Goal: Task Accomplishment & Management: Manage account settings

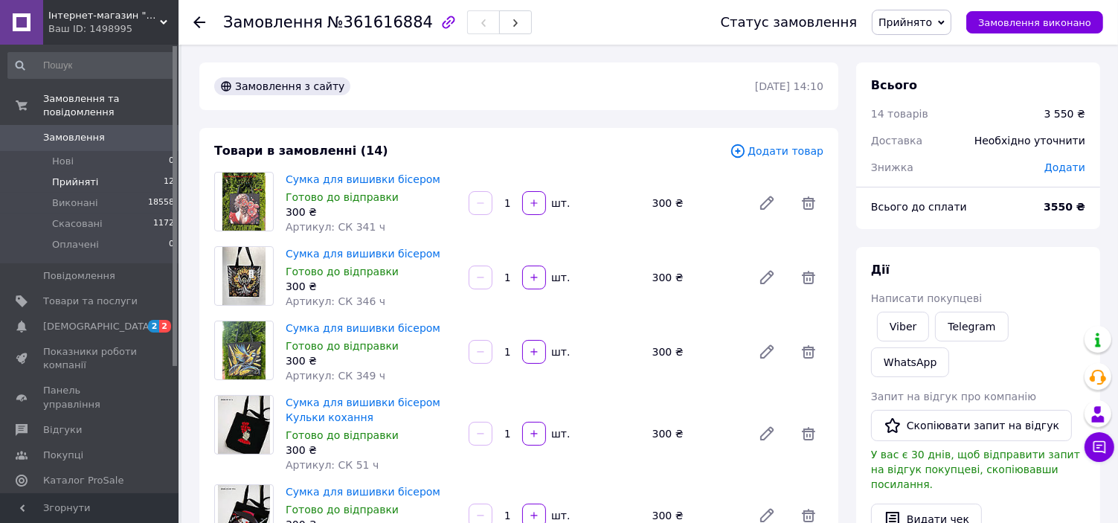
click at [71, 176] on span "Прийняті" at bounding box center [75, 182] width 46 height 13
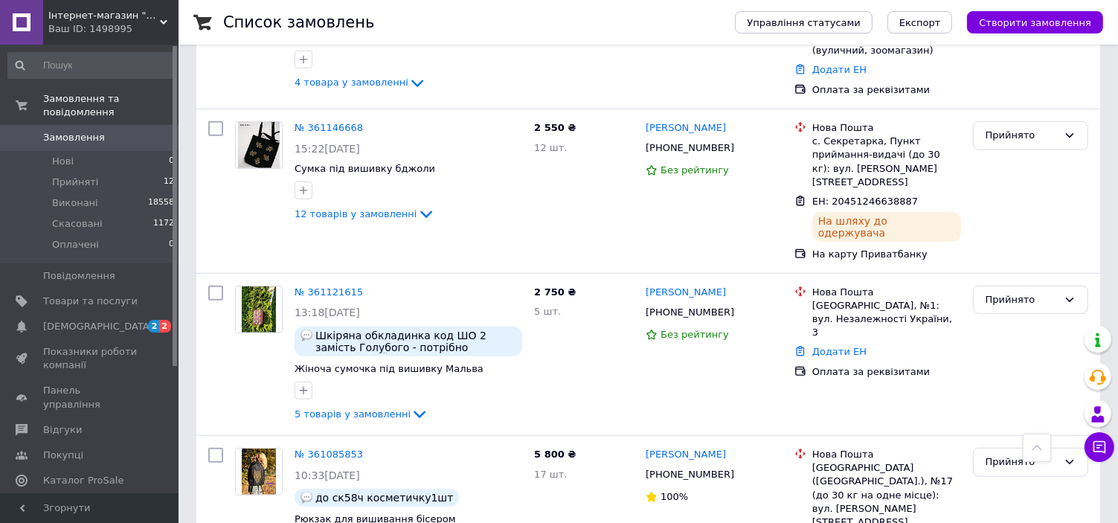
scroll to position [967, 0]
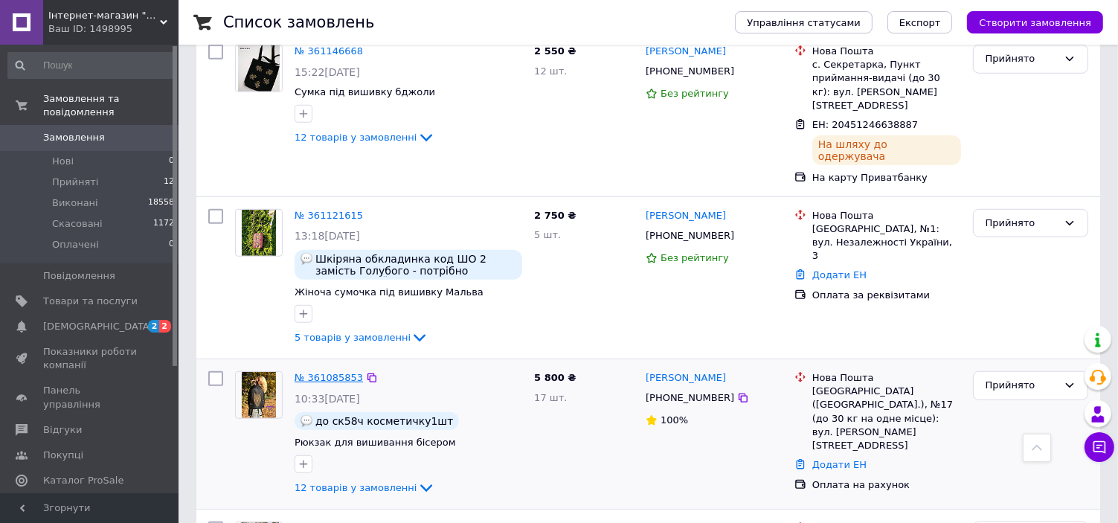
click at [341, 372] on link "№ 361085853" at bounding box center [329, 377] width 68 height 11
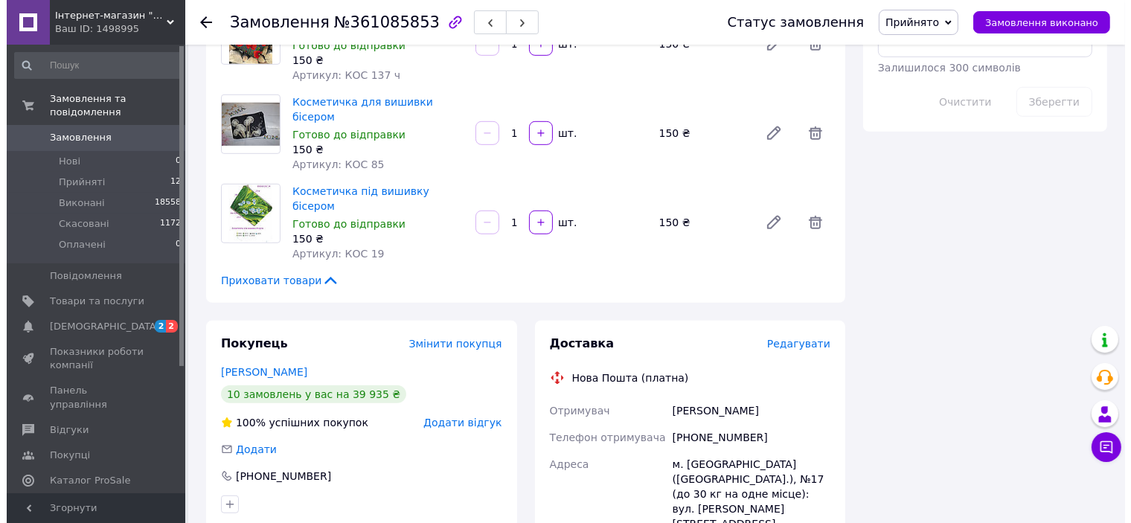
scroll to position [1016, 0]
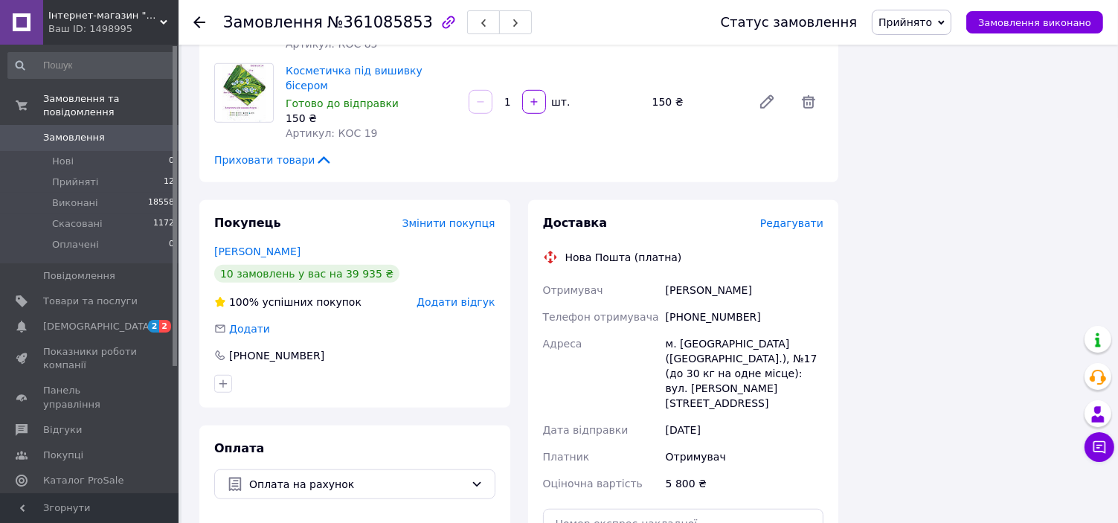
click at [793, 217] on span "Редагувати" at bounding box center [791, 223] width 63 height 12
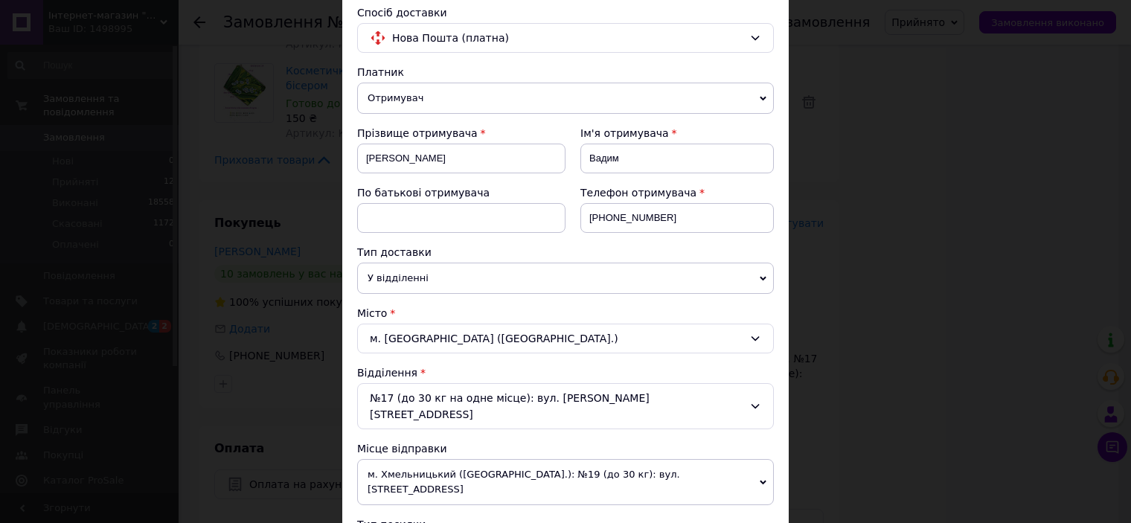
scroll to position [223, 0]
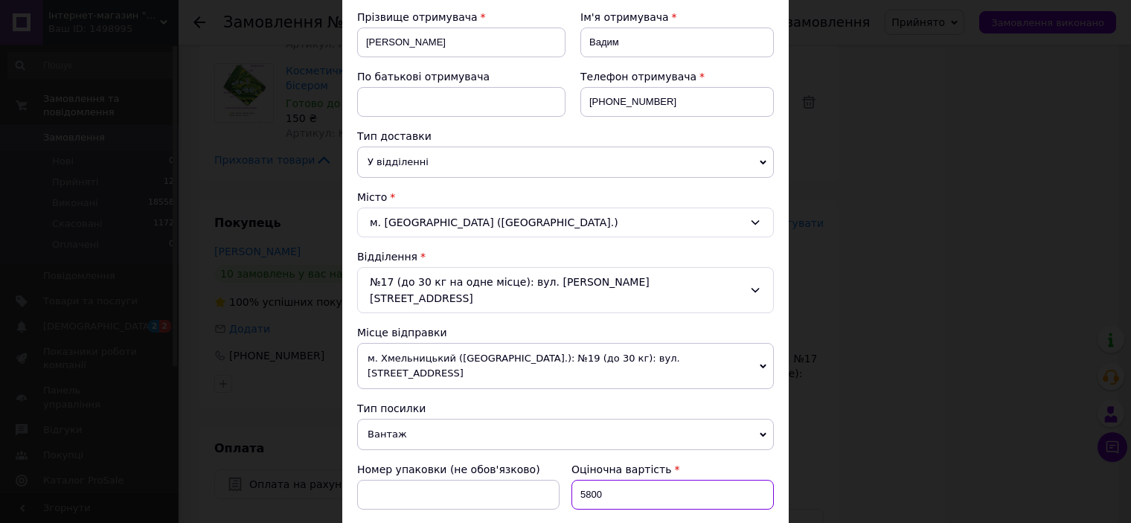
click at [604, 480] on input "5800" at bounding box center [672, 495] width 202 height 30
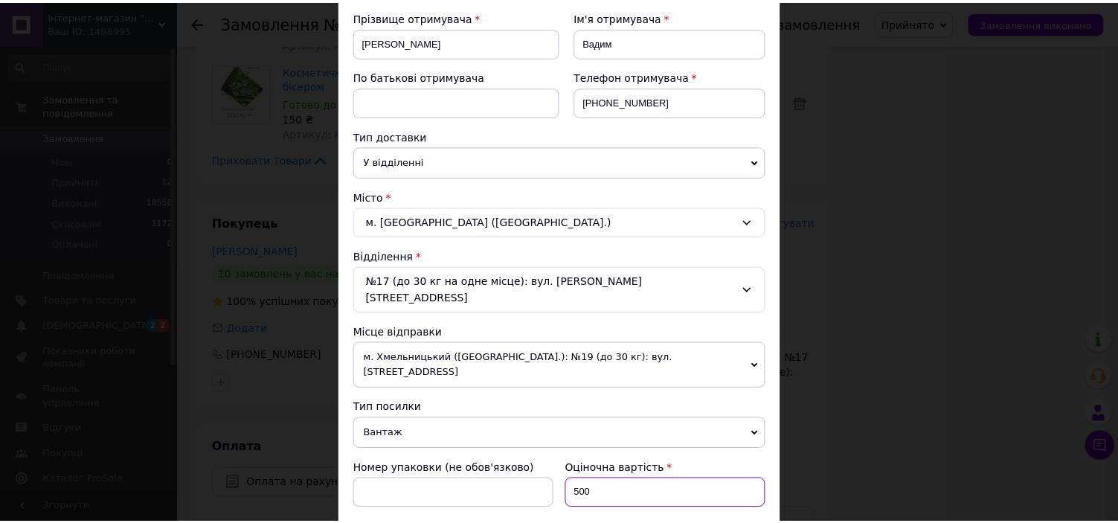
scroll to position [487, 0]
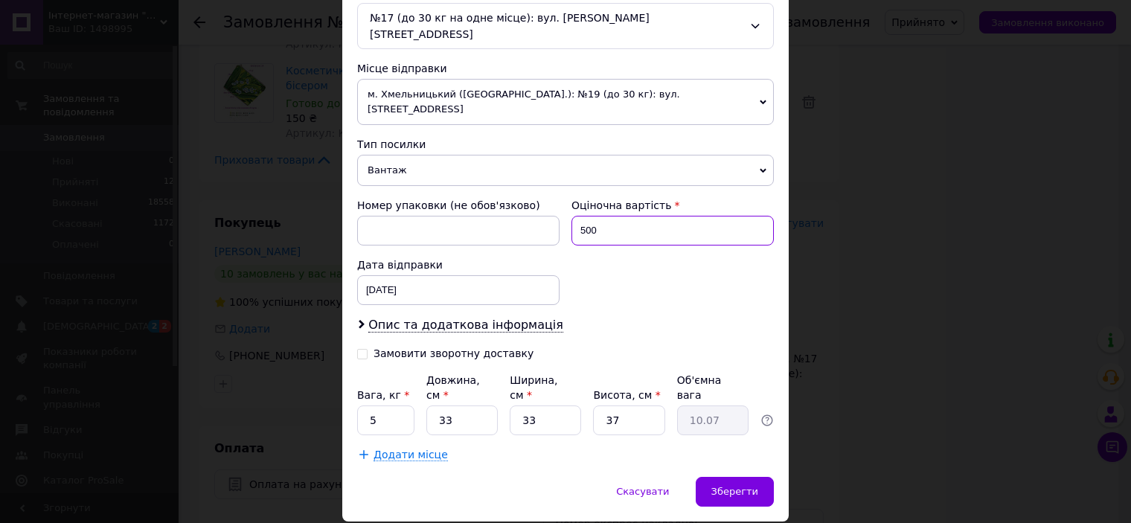
type input "500"
click at [372, 405] on input "5" at bounding box center [385, 420] width 57 height 30
type input "10"
click at [616, 405] on input "37" at bounding box center [628, 420] width 71 height 30
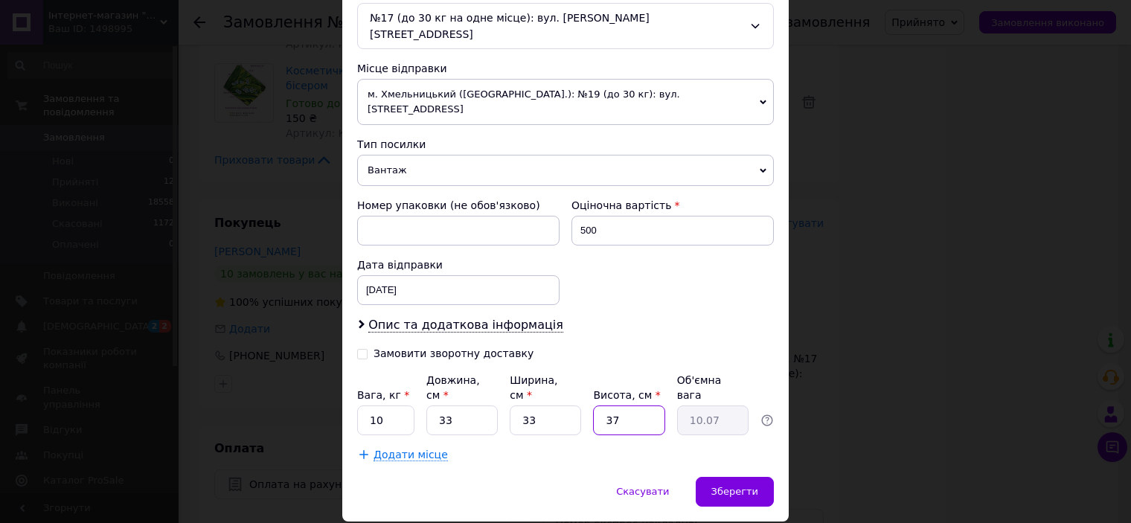
click at [616, 405] on input "37" at bounding box center [628, 420] width 71 height 30
type input "1"
type input "0.27"
type input "10"
type input "2.72"
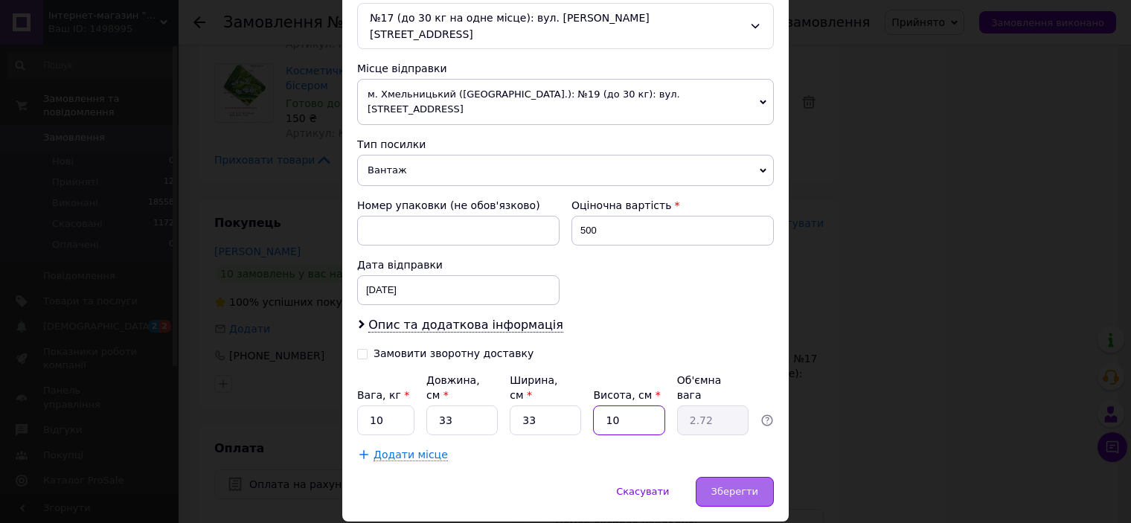
type input "10"
click at [756, 477] on div "Зберегти" at bounding box center [734, 492] width 78 height 30
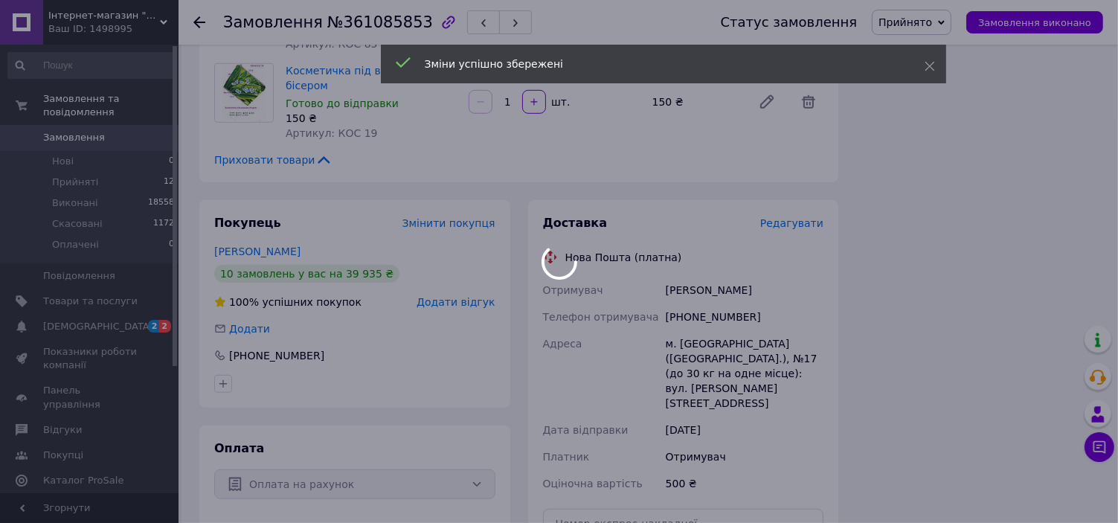
scroll to position [1165, 0]
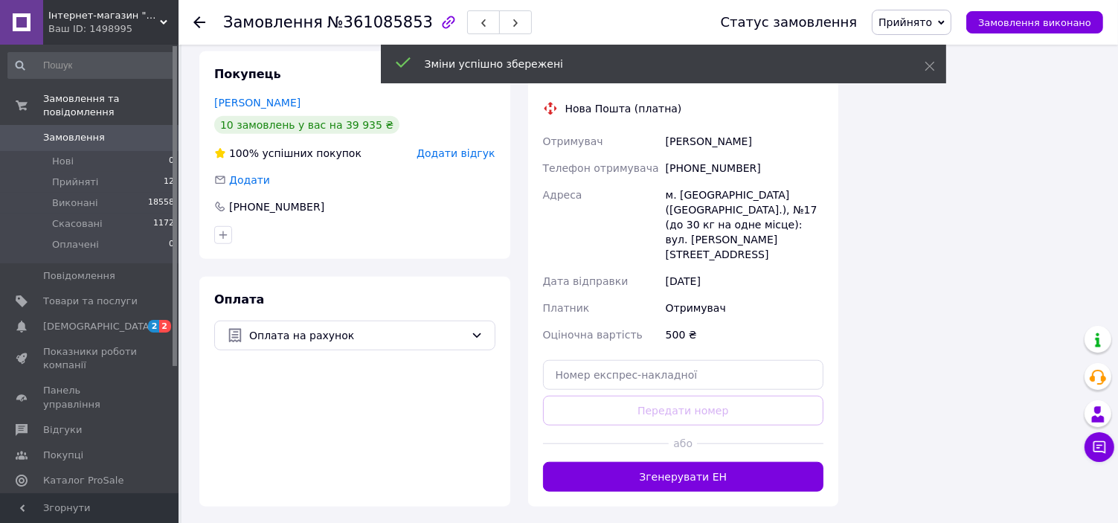
click at [722, 462] on button "Згенерувати ЕН" at bounding box center [683, 477] width 281 height 30
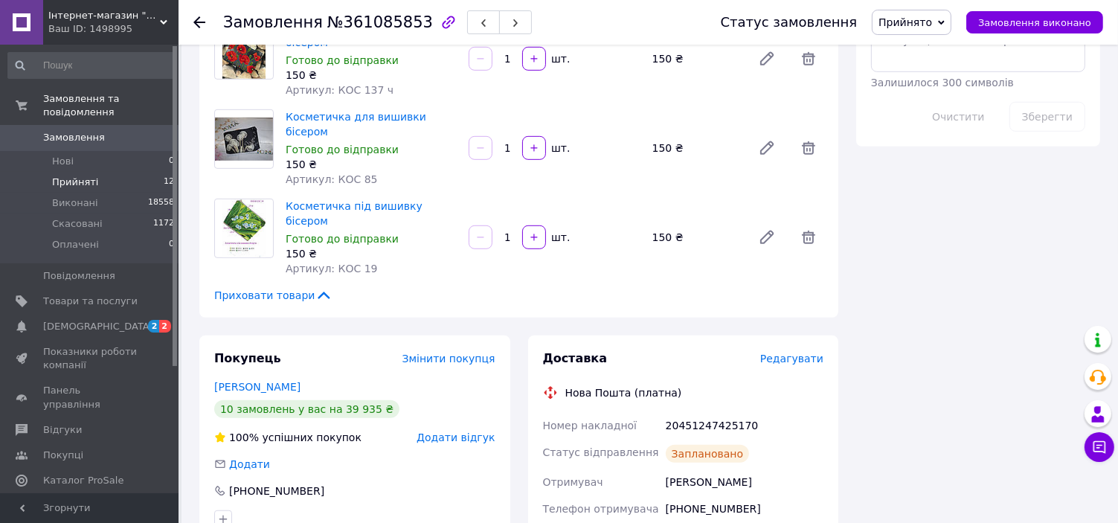
scroll to position [793, 0]
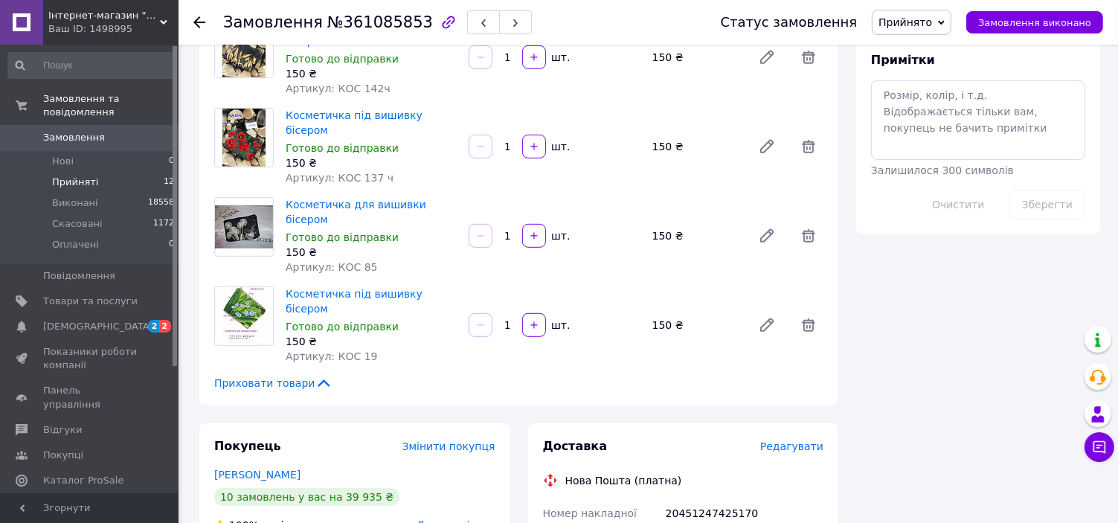
click at [89, 176] on span "Прийняті" at bounding box center [75, 182] width 46 height 13
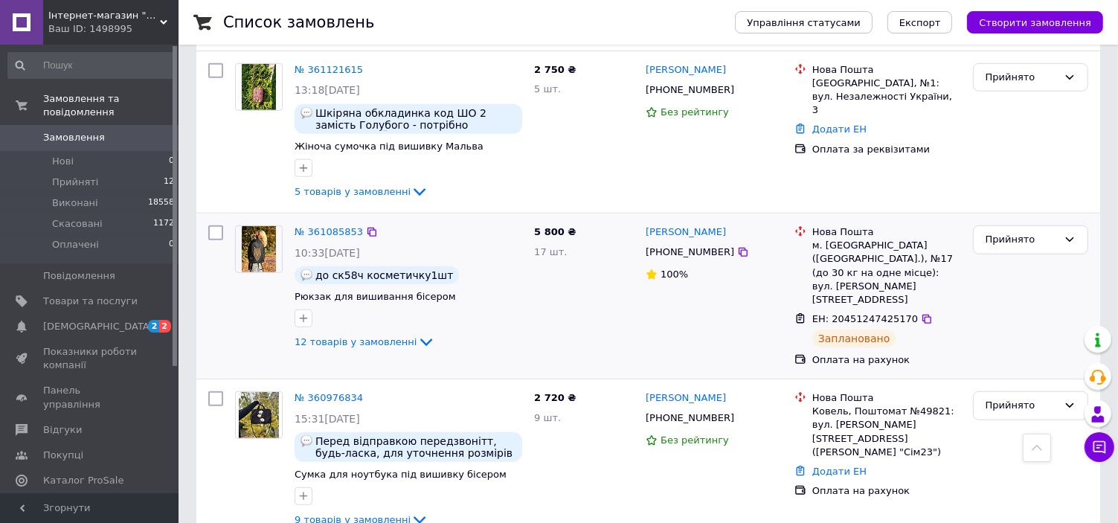
scroll to position [1190, 0]
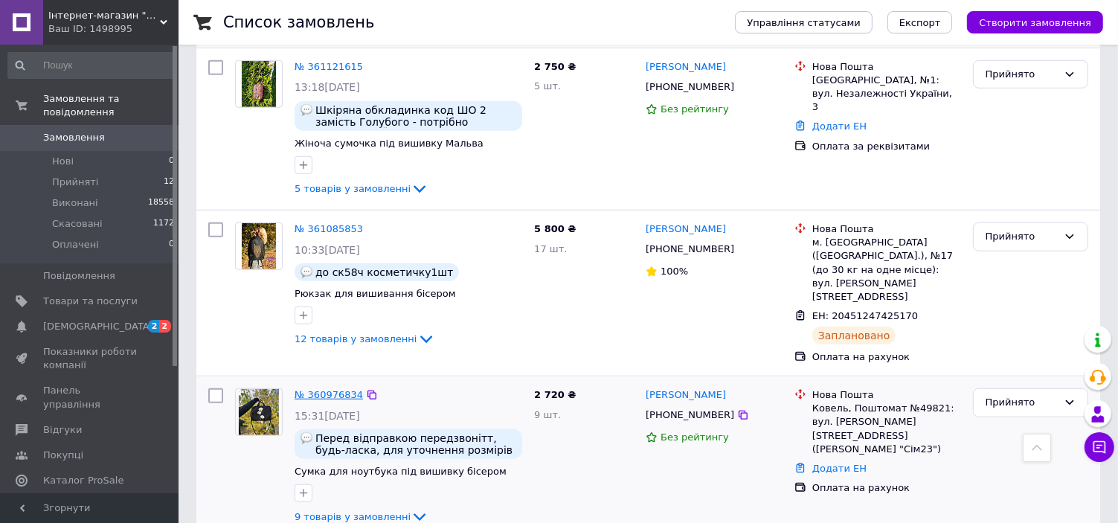
click at [309, 389] on link "№ 360976834" at bounding box center [329, 394] width 68 height 11
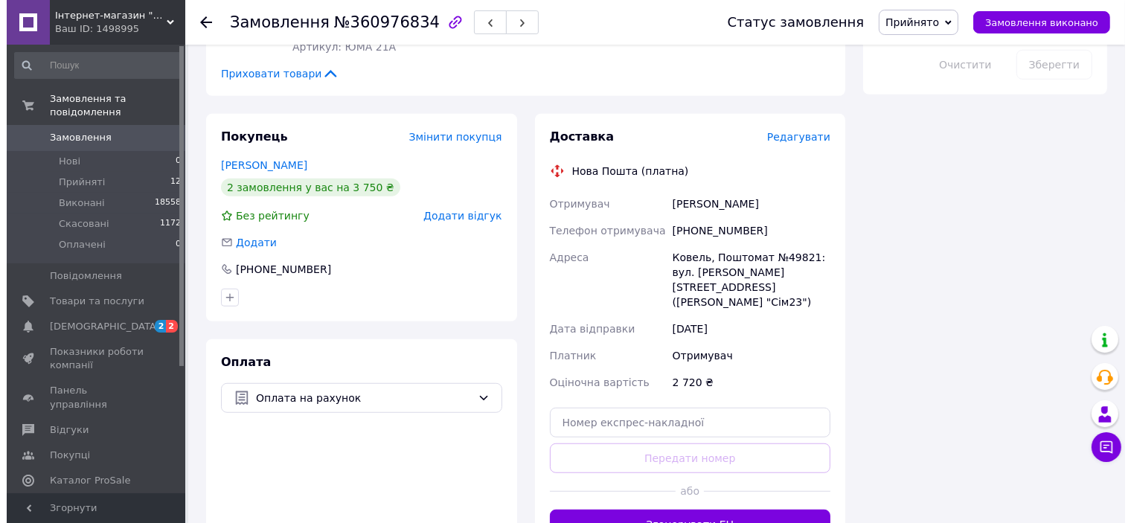
scroll to position [818, 0]
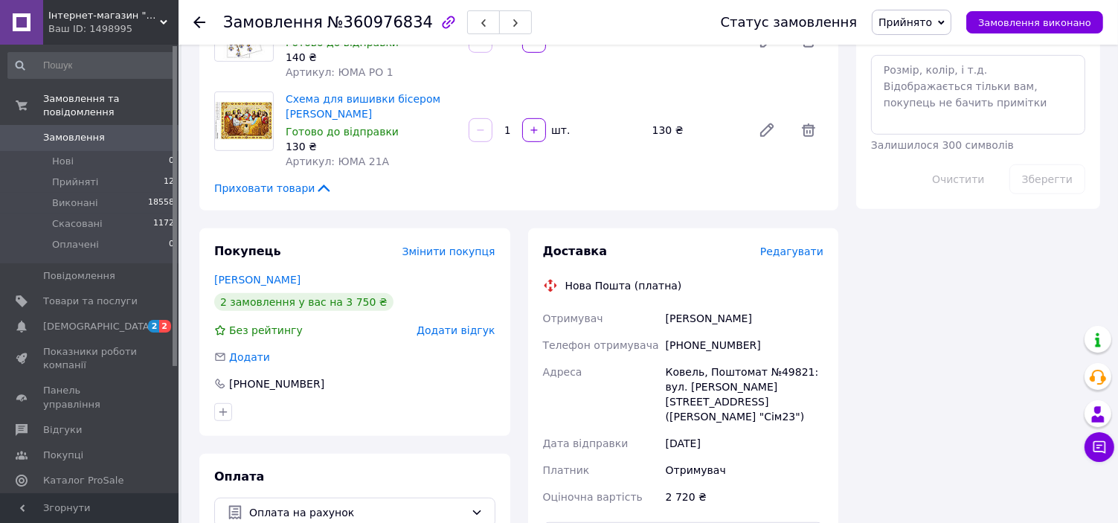
click at [797, 245] on span "Редагувати" at bounding box center [791, 251] width 63 height 12
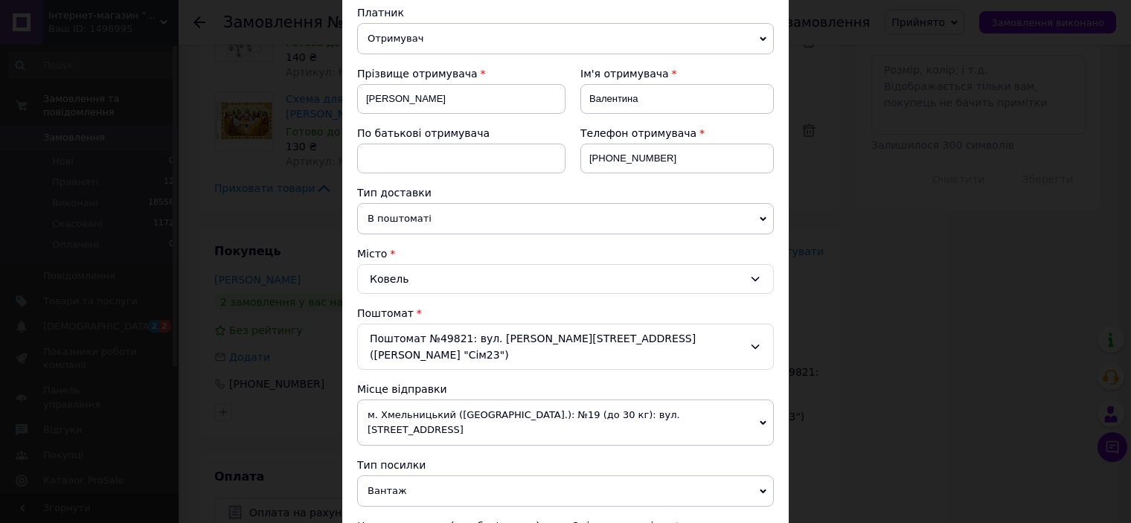
scroll to position [298, 0]
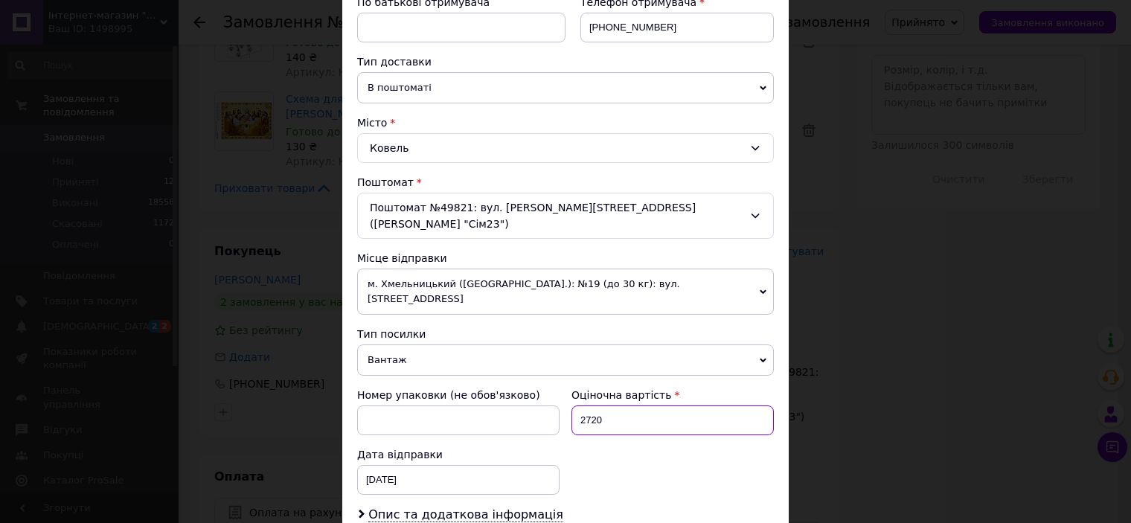
click at [618, 405] on input "2720" at bounding box center [672, 420] width 202 height 30
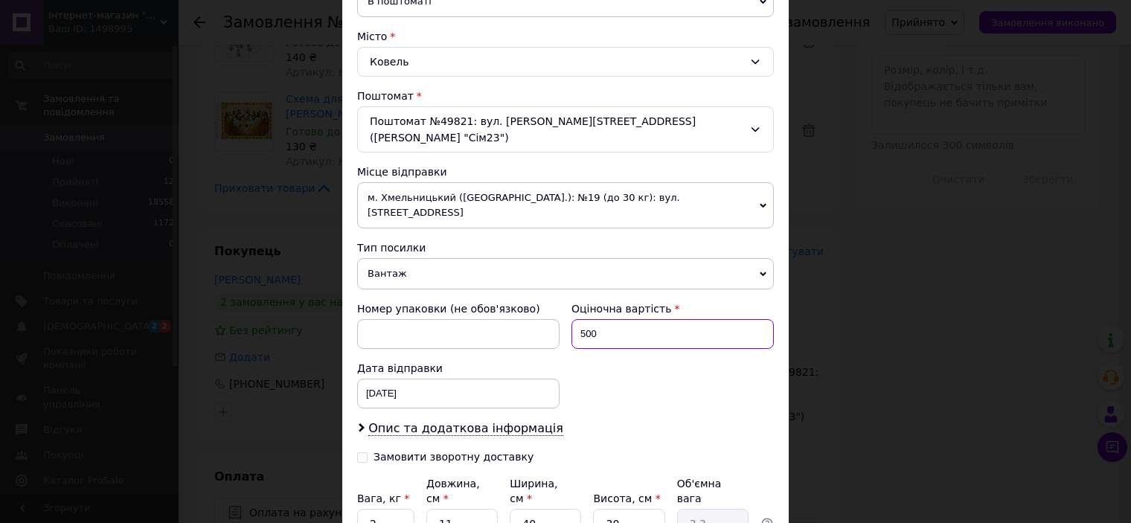
scroll to position [446, 0]
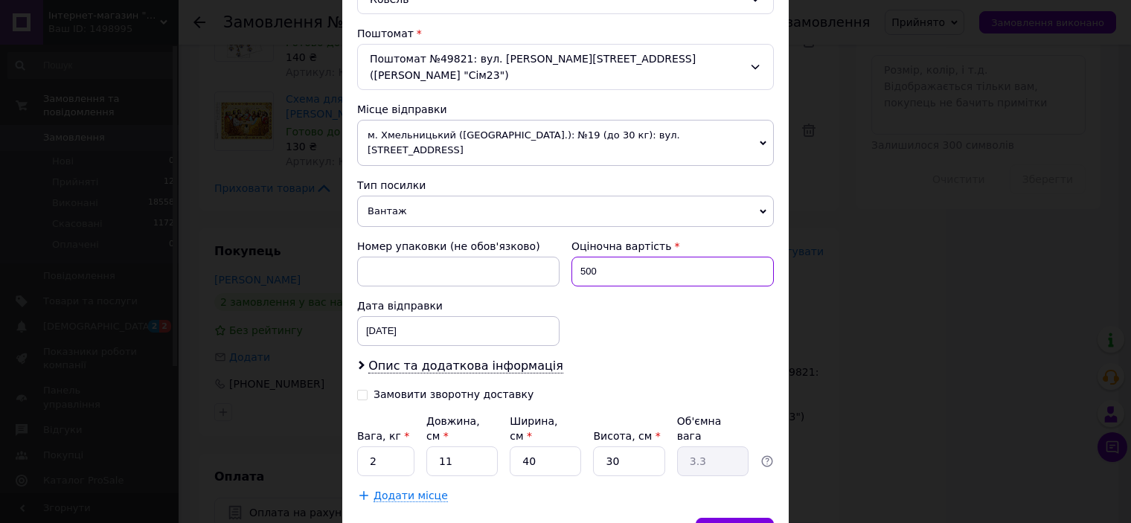
type input "500"
click at [587, 488] on div "Додати місце" at bounding box center [565, 495] width 417 height 15
click at [376, 446] on input "2" at bounding box center [385, 461] width 57 height 30
type input "4"
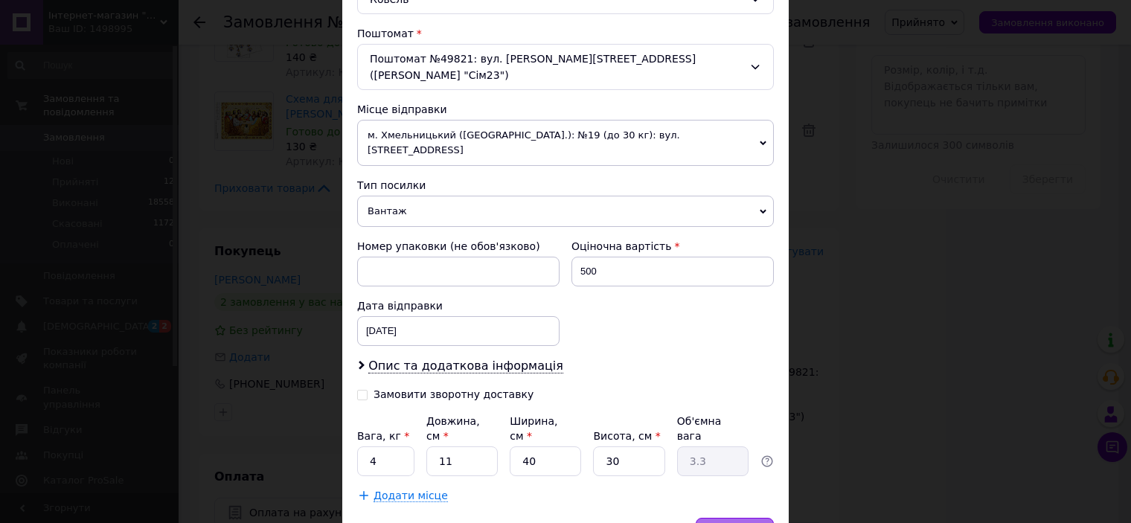
drag, startPoint x: 739, startPoint y: 477, endPoint x: 744, endPoint y: 483, distance: 8.0
click at [741, 522] on span "Зберегти" at bounding box center [734, 532] width 47 height 11
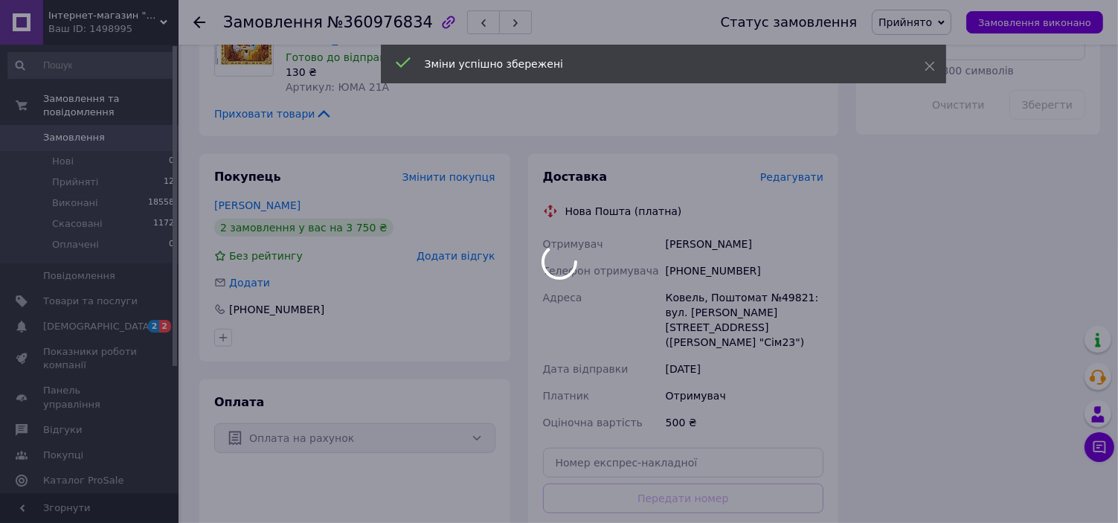
scroll to position [1041, 0]
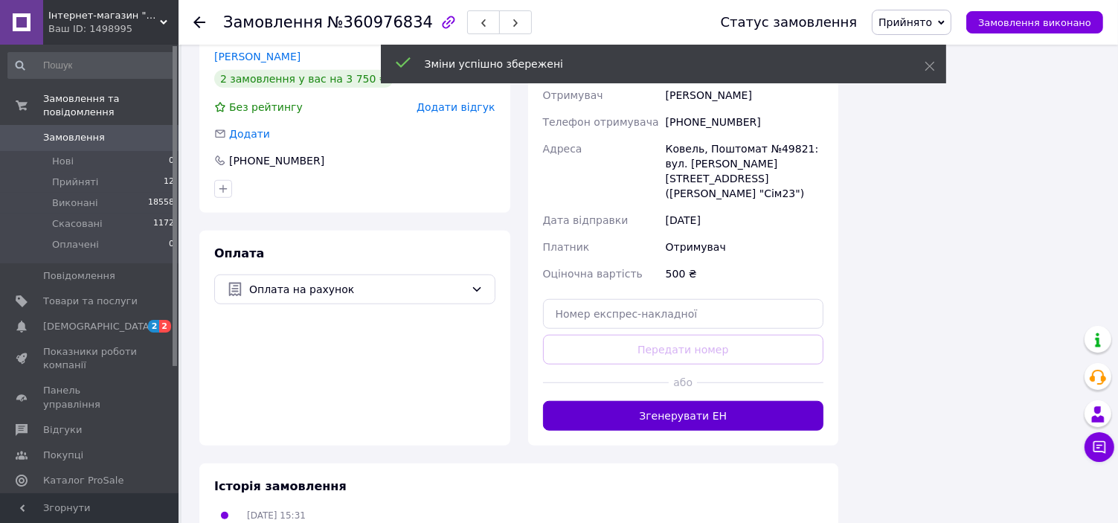
click at [756, 401] on button "Згенерувати ЕН" at bounding box center [683, 416] width 281 height 30
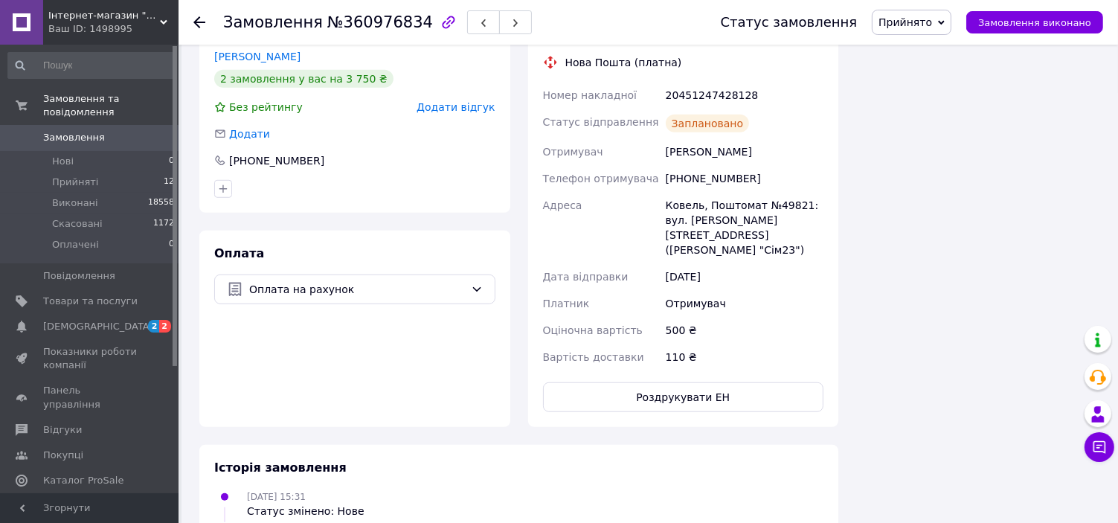
click at [196, 21] on use at bounding box center [199, 22] width 12 height 12
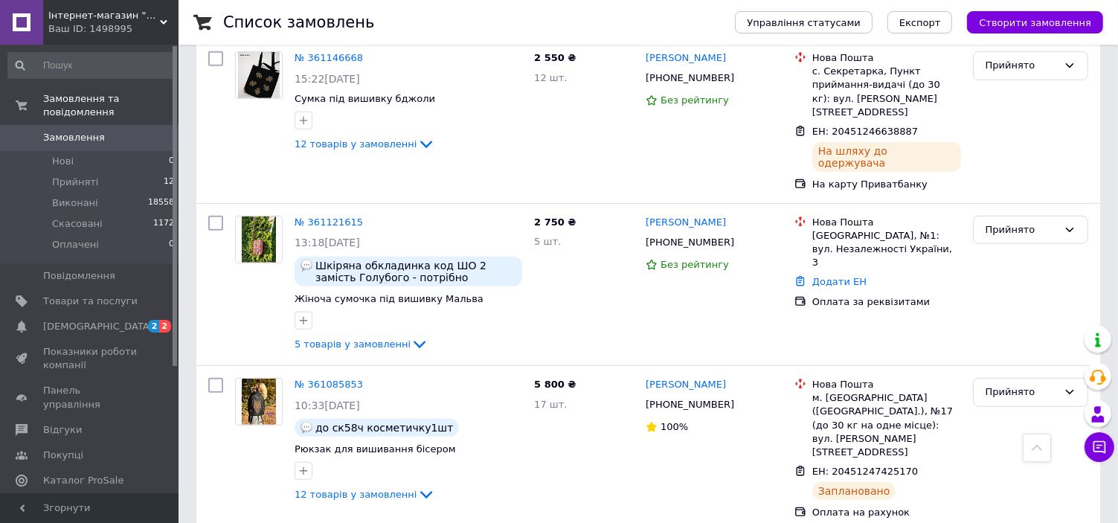
scroll to position [1116, 0]
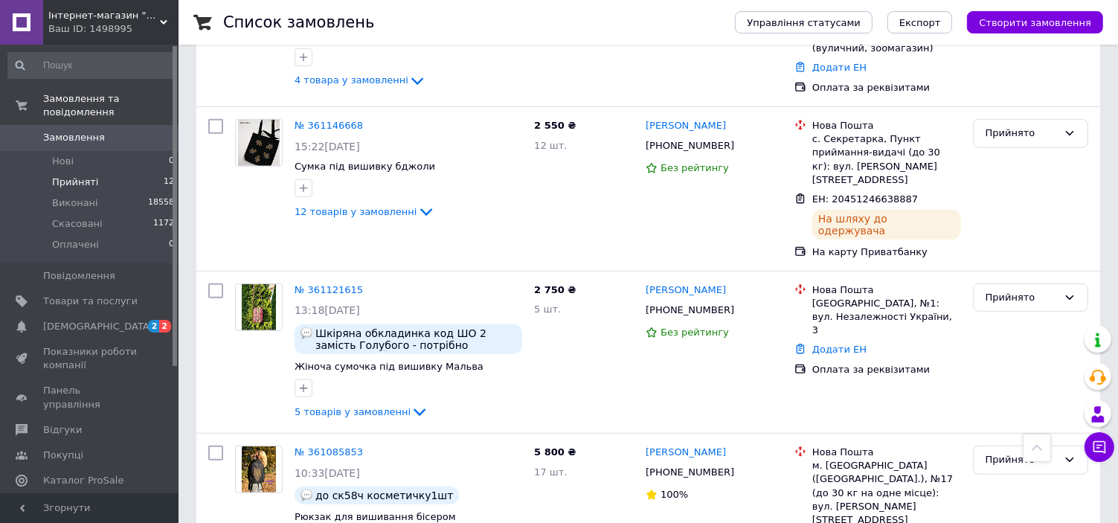
click at [62, 176] on span "Прийняті" at bounding box center [75, 182] width 46 height 13
